Goal: Transaction & Acquisition: Purchase product/service

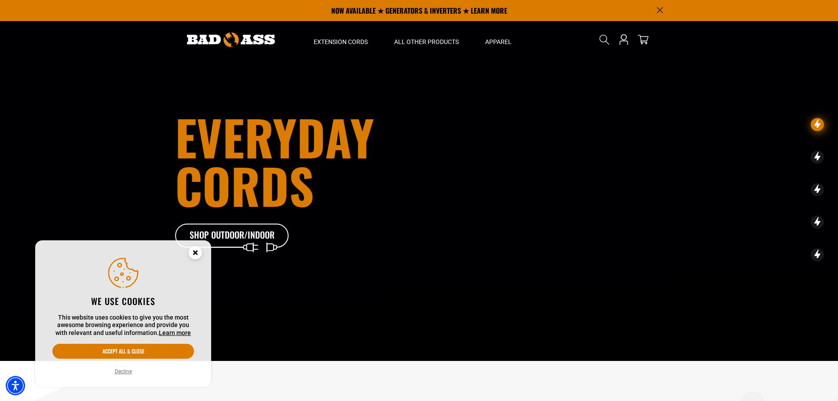
click at [194, 251] on icon "Cookie Consent" at bounding box center [195, 252] width 3 height 3
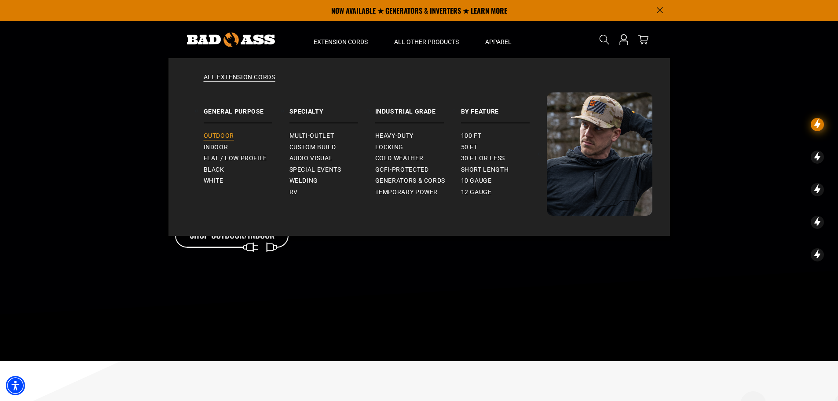
click at [224, 132] on span "Outdoor" at bounding box center [219, 136] width 30 height 8
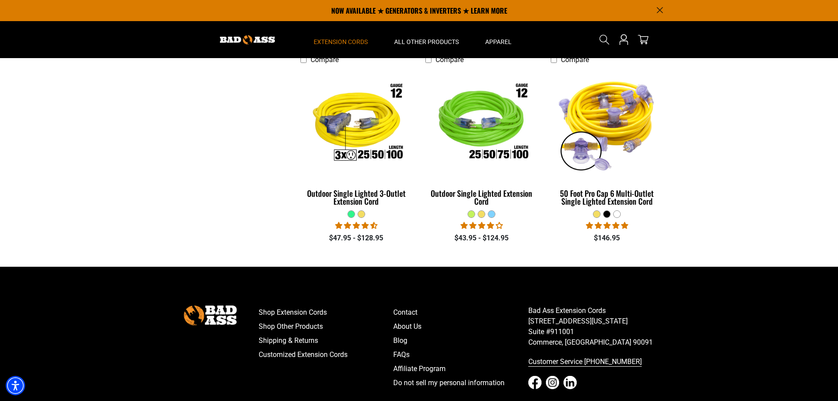
scroll to position [616, 0]
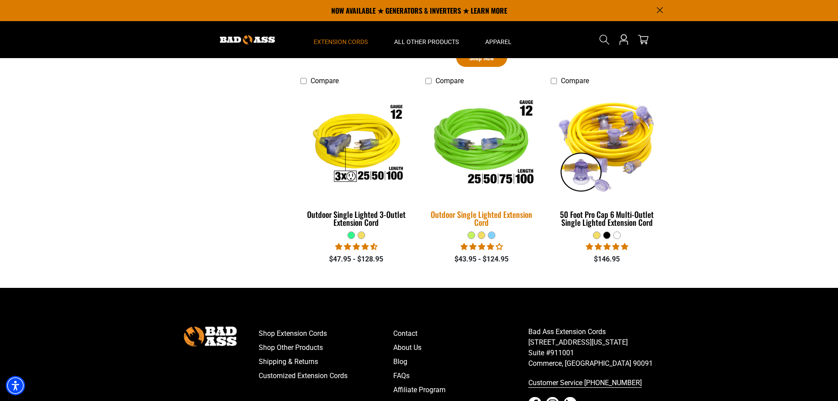
click at [482, 215] on div "Outdoor Single Lighted Extension Cord" at bounding box center [481, 218] width 112 height 16
